Goal: Task Accomplishment & Management: Use online tool/utility

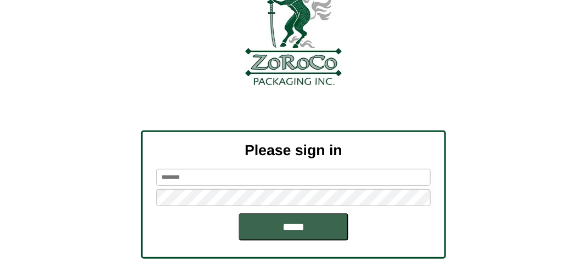
scroll to position [124, 0]
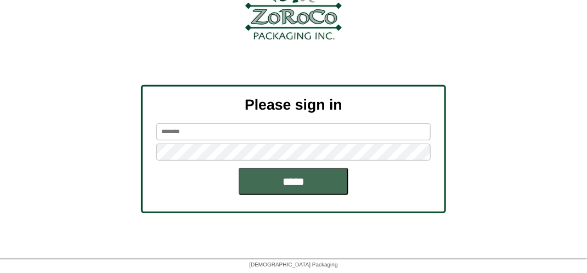
type input "*******"
click at [294, 183] on input "*****" at bounding box center [294, 181] width 110 height 27
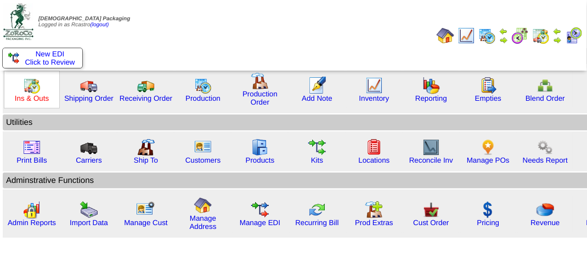
click at [25, 98] on link "Ins & Outs" at bounding box center [32, 98] width 34 height 8
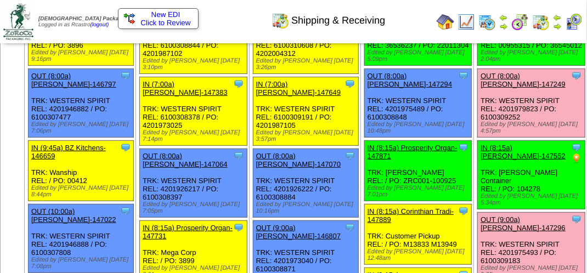
scroll to position [165, 0]
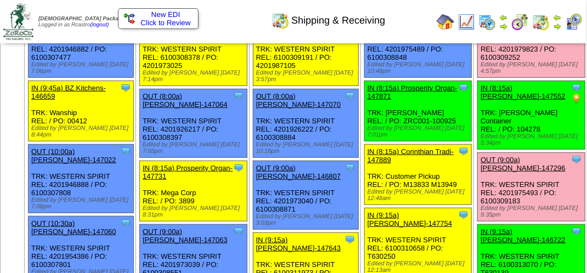
click at [480, 171] on link "OUT (9:00a) Lamb-Weston-147296" at bounding box center [522, 164] width 85 height 16
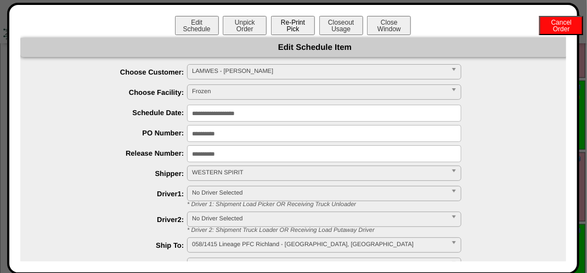
click at [283, 20] on button "Re-Print Pick" at bounding box center [293, 25] width 44 height 19
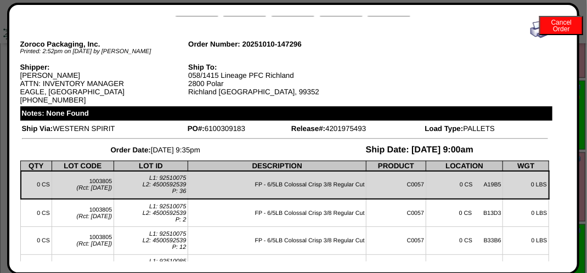
scroll to position [0, 0]
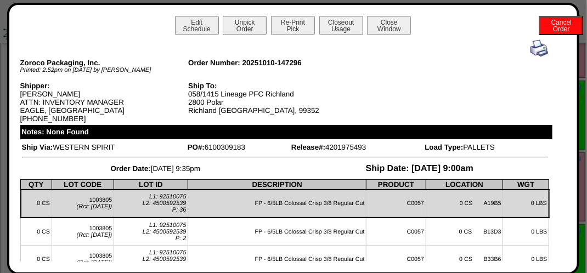
click at [530, 46] on img at bounding box center [539, 48] width 18 height 18
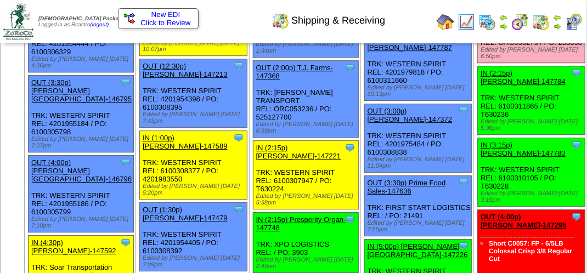
scroll to position [1097, 0]
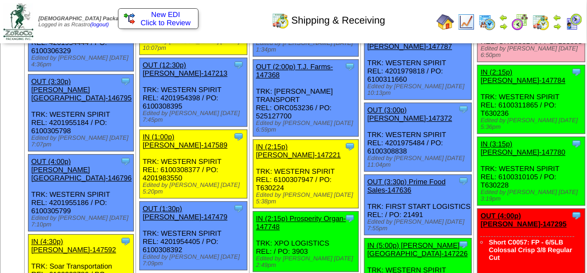
click at [480, 13] on link "OUT (1:30p) T.J. Farms-147586" at bounding box center [518, 4] width 77 height 16
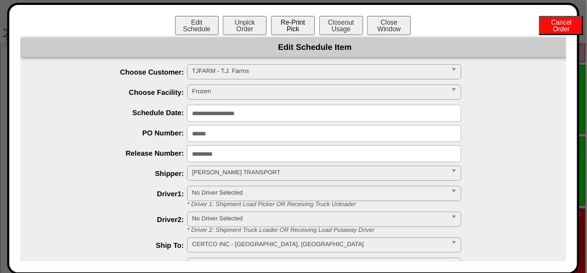
click at [307, 26] on button "Re-Print Pick" at bounding box center [293, 25] width 44 height 19
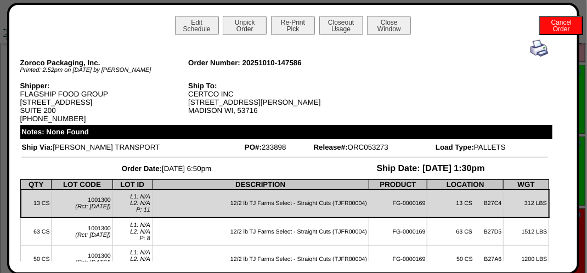
scroll to position [0, 0]
click at [530, 52] on img at bounding box center [539, 48] width 18 height 18
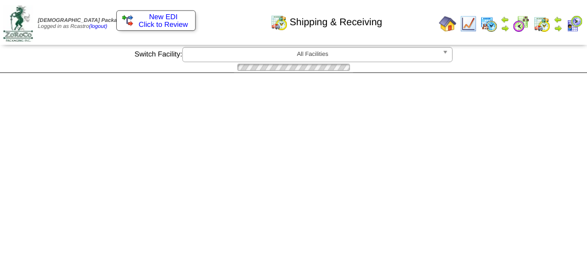
scroll to position [1097, 0]
